Goal: Register for event/course

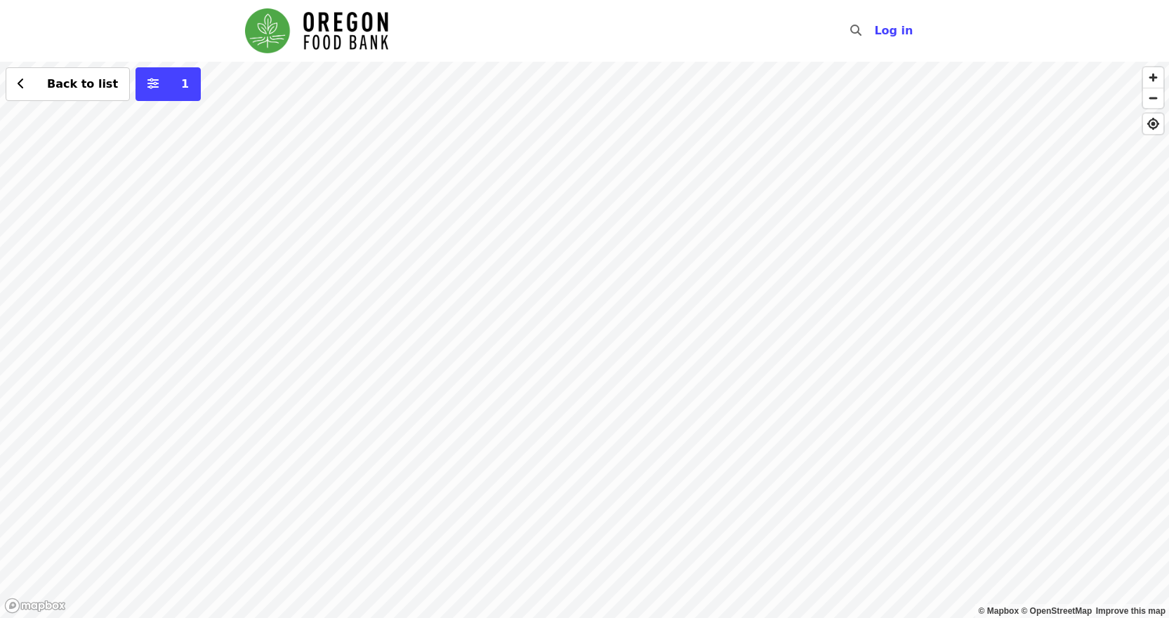
drag, startPoint x: 516, startPoint y: 359, endPoint x: 570, endPoint y: 458, distance: 113.4
click at [570, 458] on div "Back to list 1" at bounding box center [584, 340] width 1169 height 557
drag, startPoint x: 399, startPoint y: 321, endPoint x: 611, endPoint y: 484, distance: 267.8
click at [611, 484] on div "Back to list 1" at bounding box center [584, 340] width 1169 height 557
click at [516, 389] on div "Back to list 1" at bounding box center [584, 340] width 1169 height 557
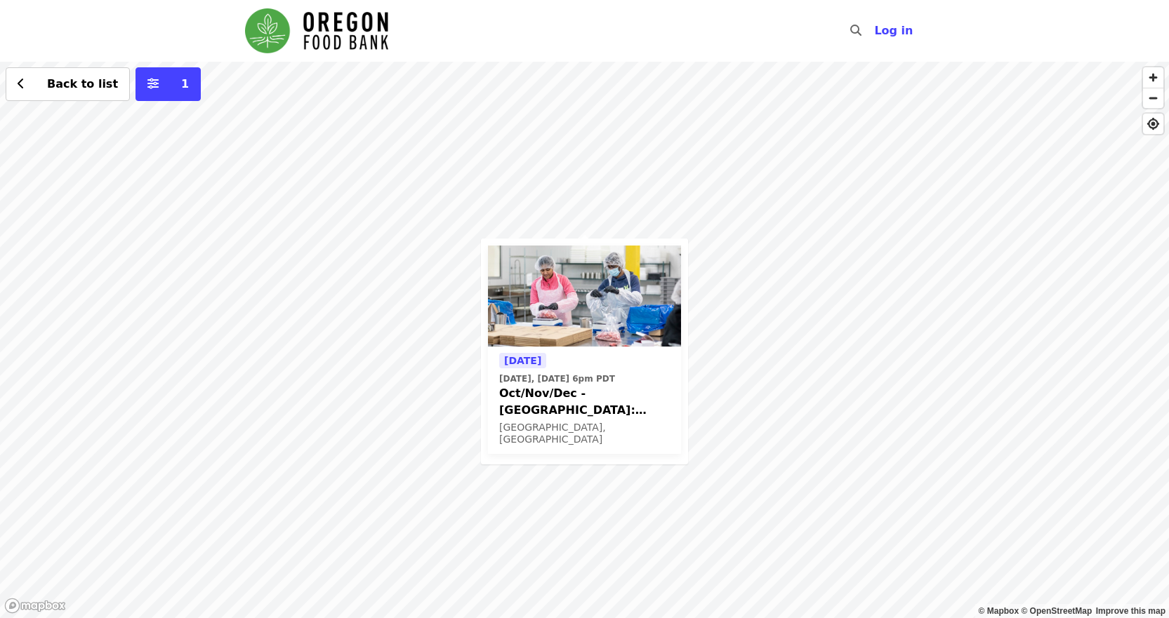
click at [614, 404] on span "Oct/Nov/Dec - [GEOGRAPHIC_DATA]: Repack/Sort (age [DEMOGRAPHIC_DATA]+)" at bounding box center [584, 402] width 171 height 34
